Goal: Task Accomplishment & Management: Use online tool/utility

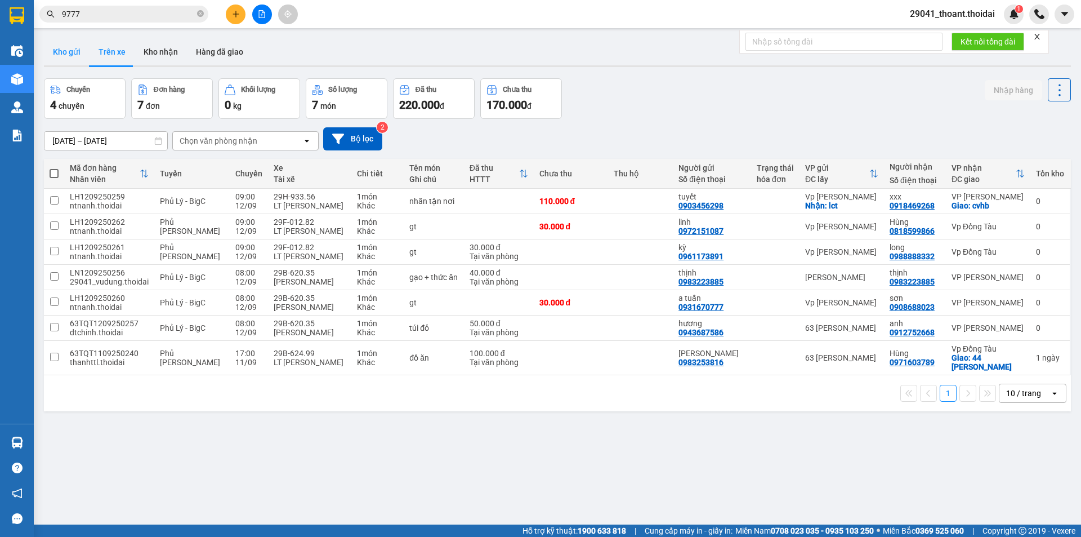
click at [75, 55] on button "Kho gửi" at bounding box center [67, 51] width 46 height 27
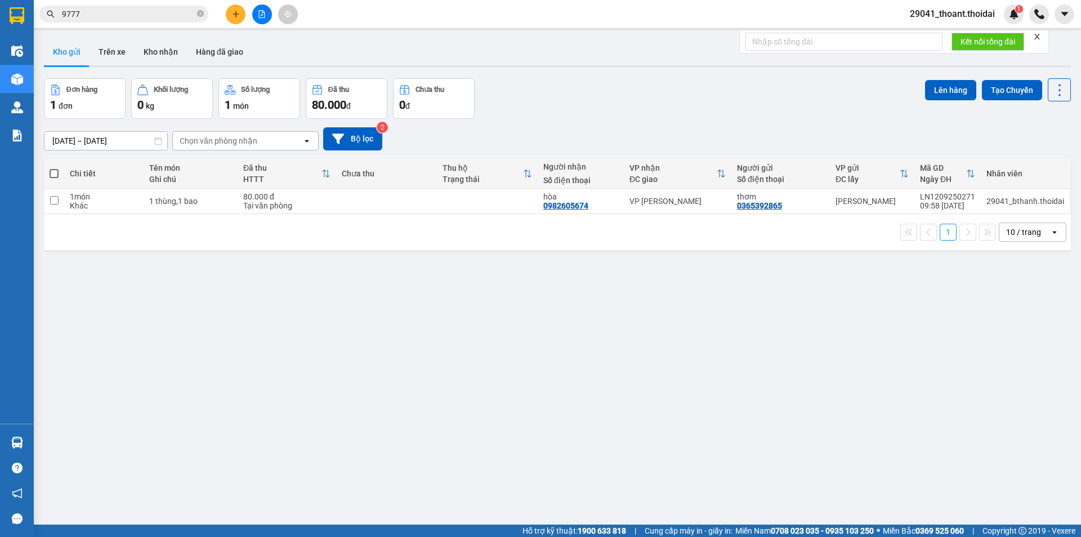
click at [263, 187] on th "Đã thu HTTT" at bounding box center [287, 174] width 99 height 30
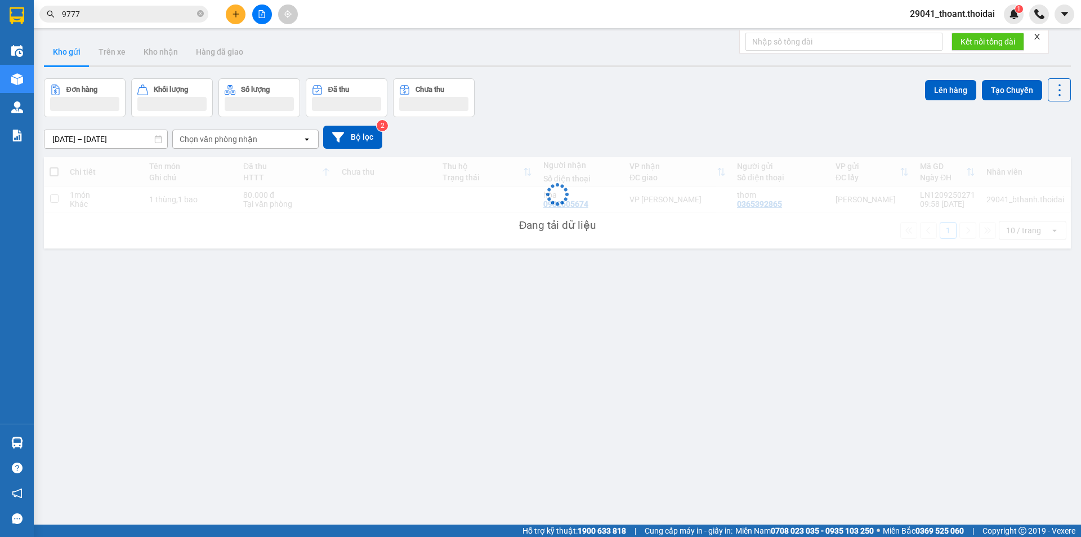
click at [235, 206] on div "Đang tải dữ liệu" at bounding box center [557, 202] width 1027 height 91
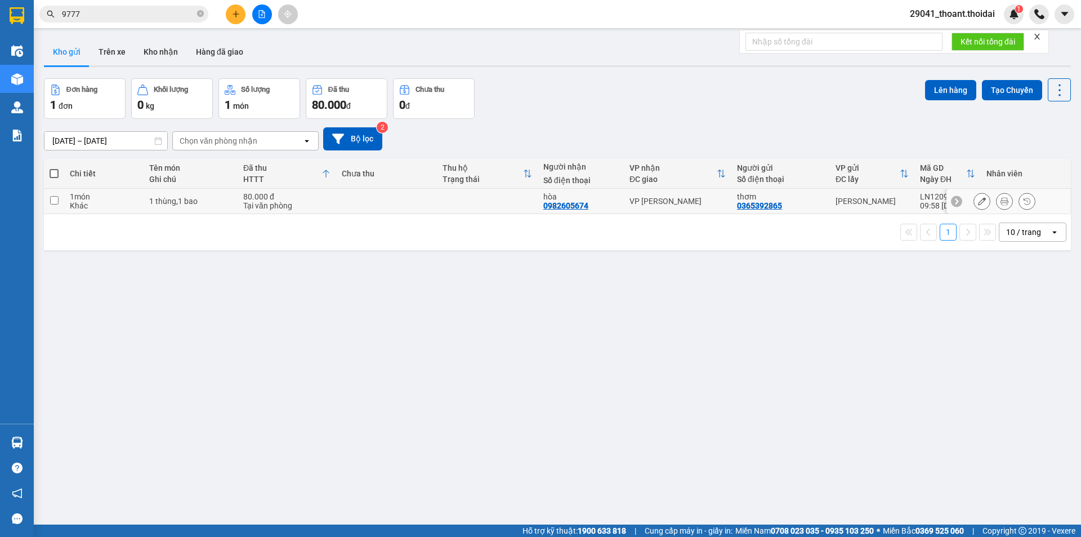
click at [199, 212] on td "1 thùng,1 bao" at bounding box center [191, 201] width 94 height 25
checkbox input "true"
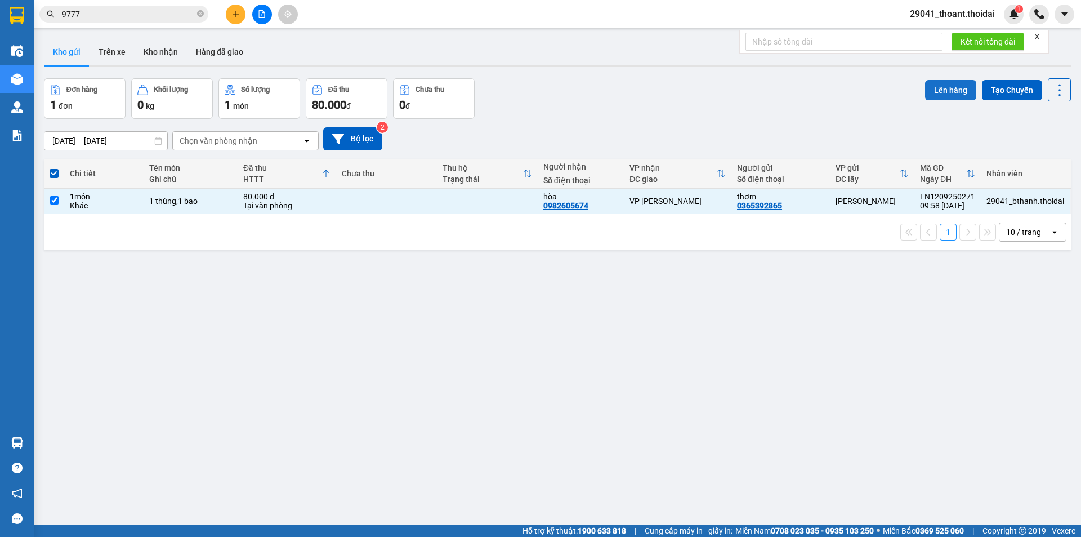
click at [929, 87] on button "Lên hàng" at bounding box center [950, 90] width 51 height 20
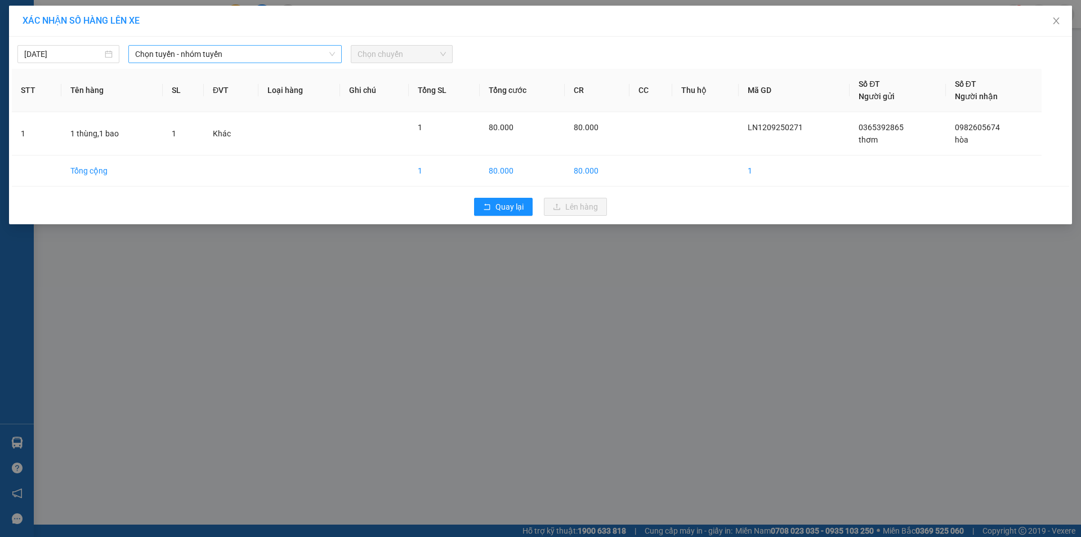
click at [215, 53] on span "Chọn tuyến - nhóm tuyến" at bounding box center [235, 54] width 200 height 17
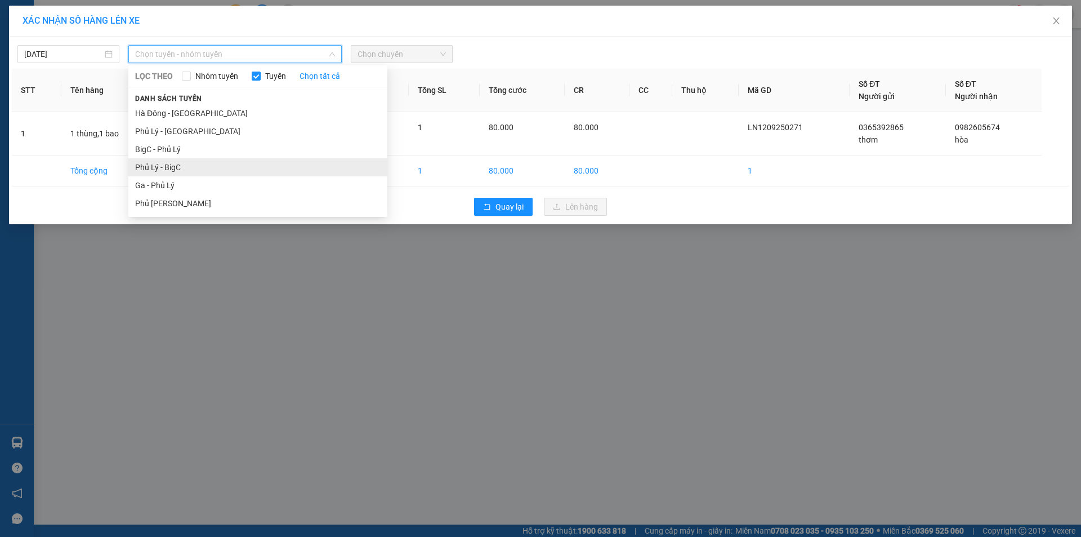
click at [191, 166] on li "Phủ Lý - BigC" at bounding box center [257, 167] width 259 height 18
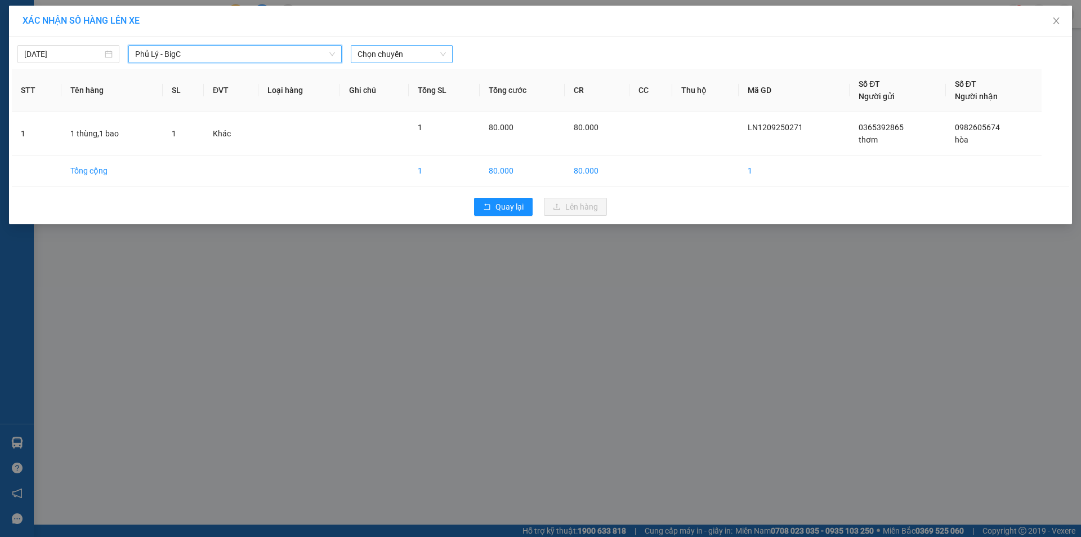
click at [411, 55] on span "Chọn chuyến" at bounding box center [402, 54] width 88 height 17
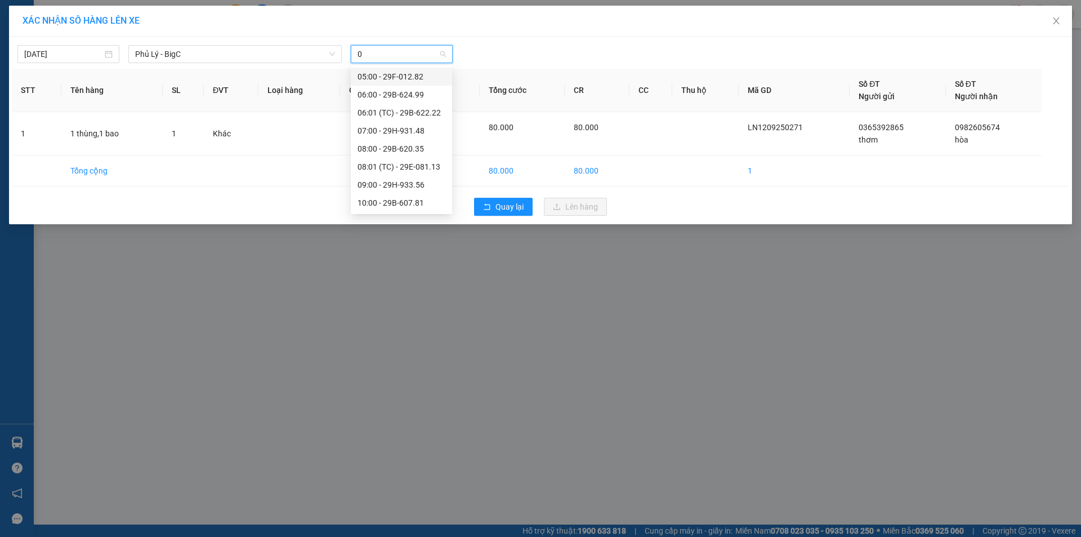
type input "09"
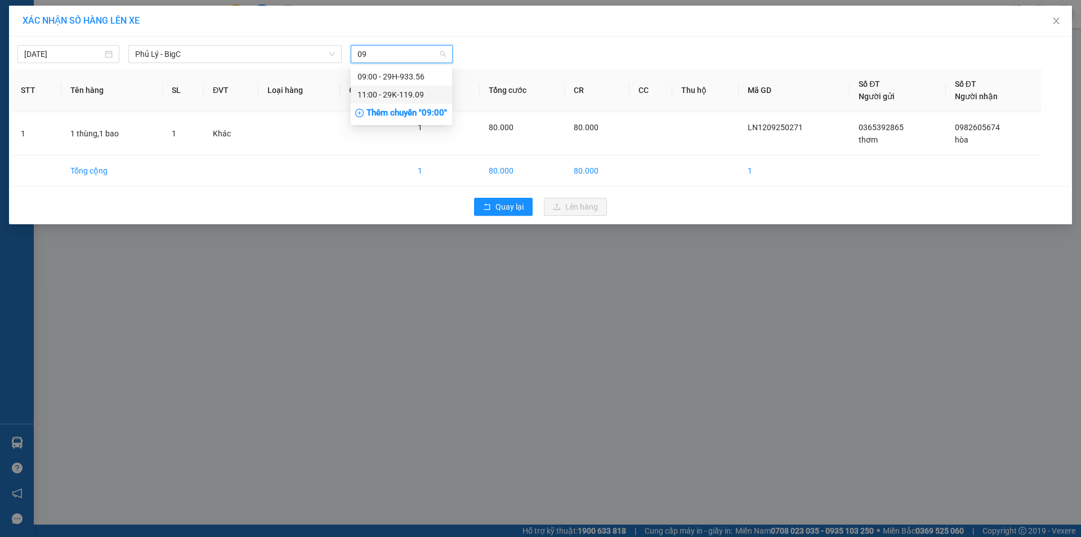
drag, startPoint x: 412, startPoint y: 97, endPoint x: 442, endPoint y: 112, distance: 33.2
click at [413, 98] on div "11:00 - 29K-119.09" at bounding box center [402, 94] width 88 height 12
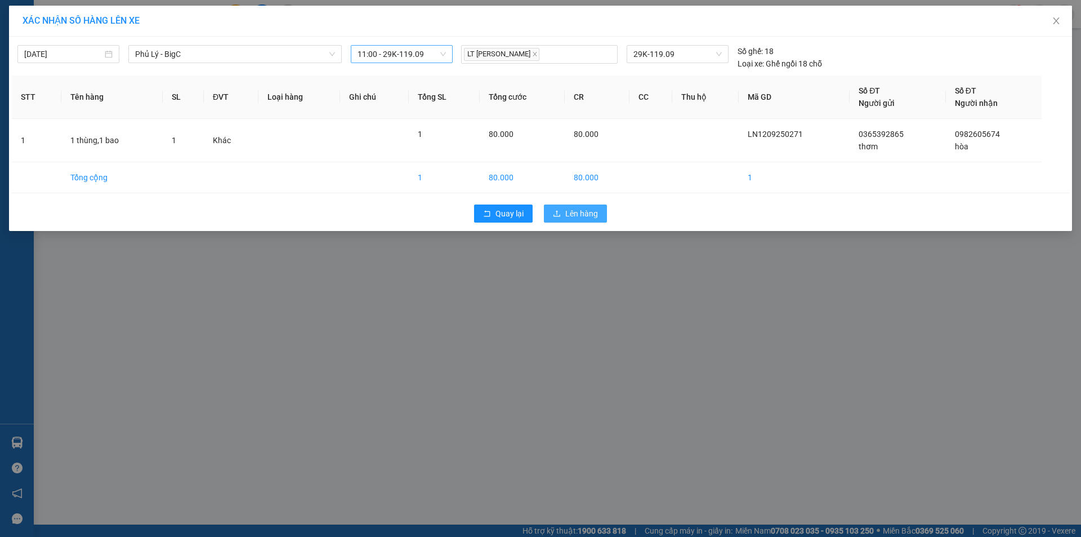
click at [564, 211] on button "Lên hàng" at bounding box center [575, 213] width 63 height 18
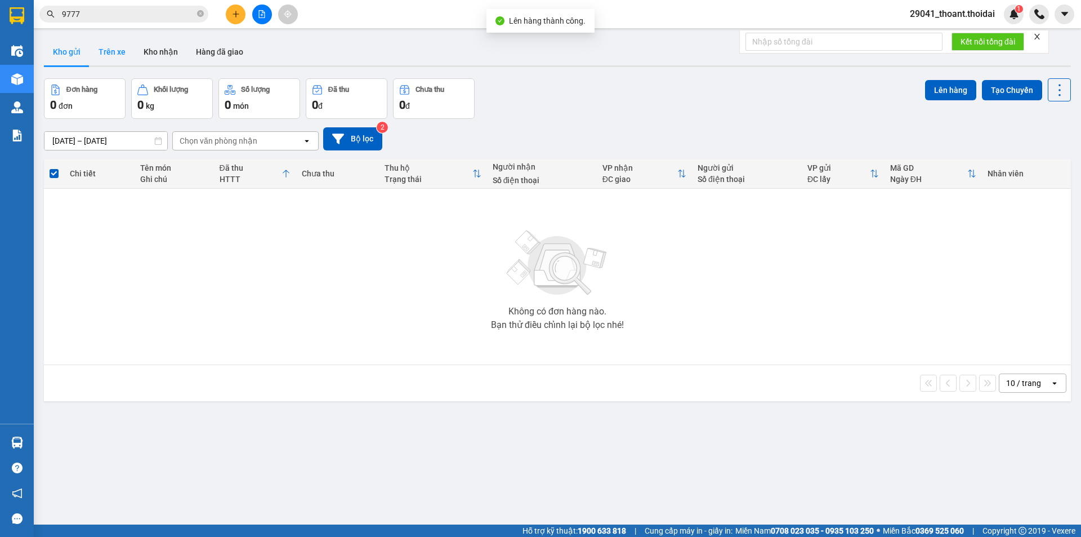
click at [120, 56] on button "Trên xe" at bounding box center [112, 51] width 45 height 27
